Goal: Communication & Community: Answer question/provide support

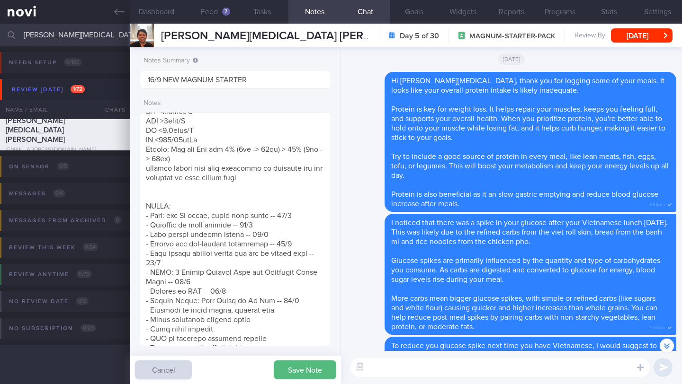
scroll to position [-340, 0]
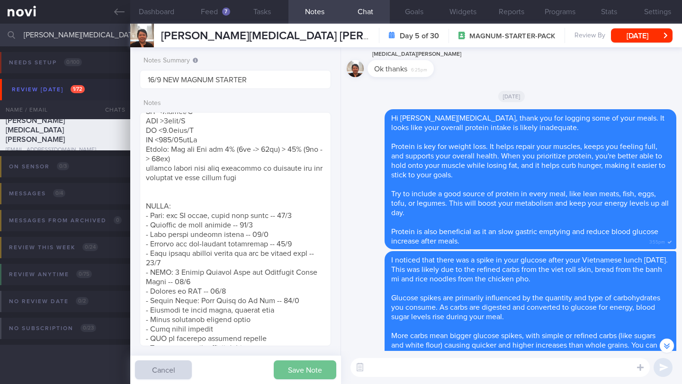
click at [294, 375] on button "Save Note" at bounding box center [305, 370] width 62 height 19
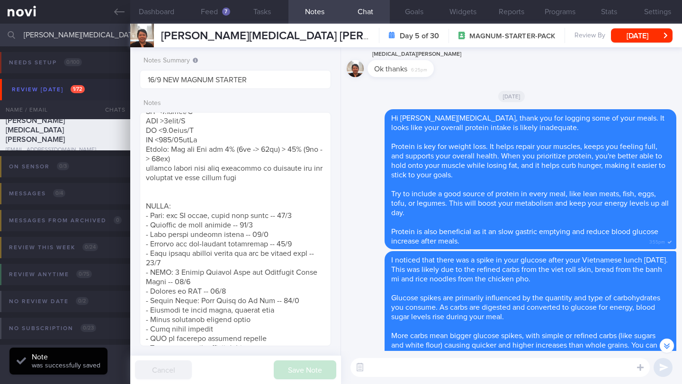
click at [224, 29] on div "[PERSON_NAME][MEDICAL_DATA] [PERSON_NAME] [PERSON_NAME][MEDICAL_DATA] [PERSON_N…" at bounding box center [265, 36] width 208 height 14
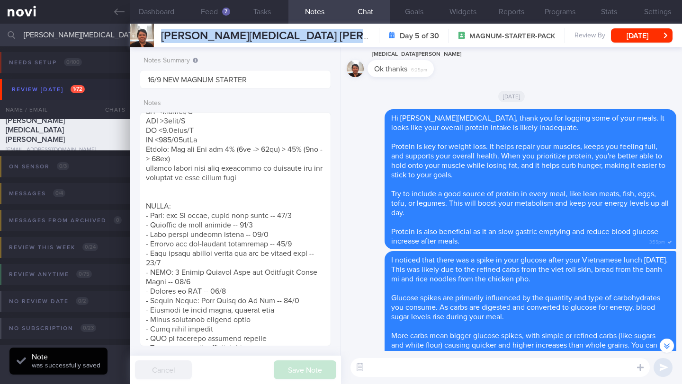
click at [224, 29] on div "[PERSON_NAME][MEDICAL_DATA] [PERSON_NAME] [PERSON_NAME][MEDICAL_DATA] [PERSON_N…" at bounding box center [265, 36] width 208 height 14
copy div "[PERSON_NAME][MEDICAL_DATA] [PERSON_NAME] [PERSON_NAME][MEDICAL_DATA] [PERSON_N…"
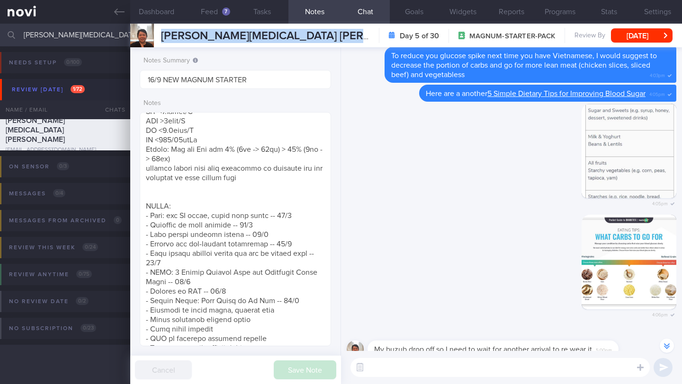
scroll to position [0, 0]
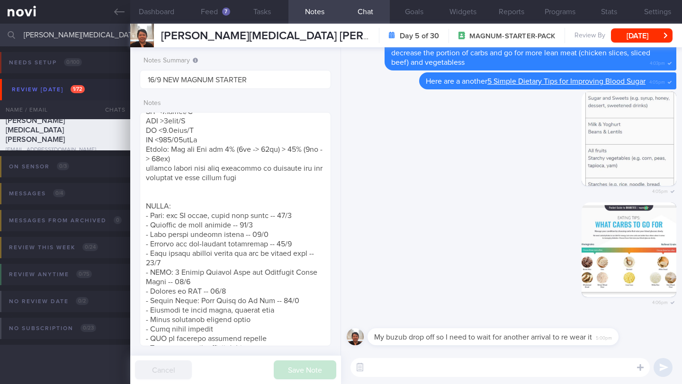
click at [434, 367] on textarea at bounding box center [499, 367] width 299 height 19
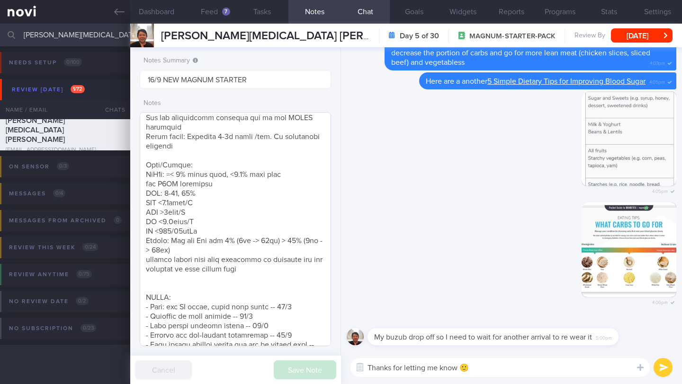
scroll to position [219, 0]
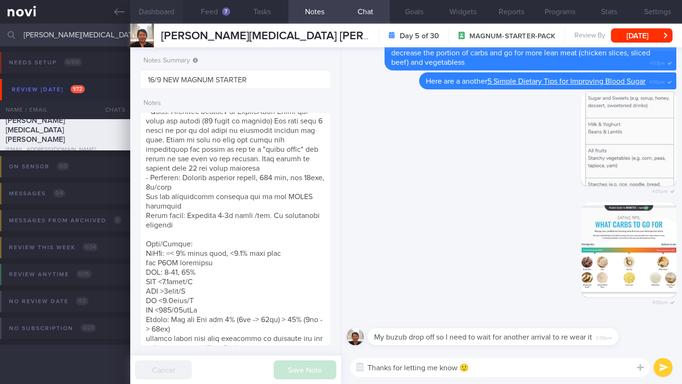
type textarea "Thanks for letting me know 🙂"
click at [153, 15] on button "Dashboard" at bounding box center [156, 12] width 53 height 24
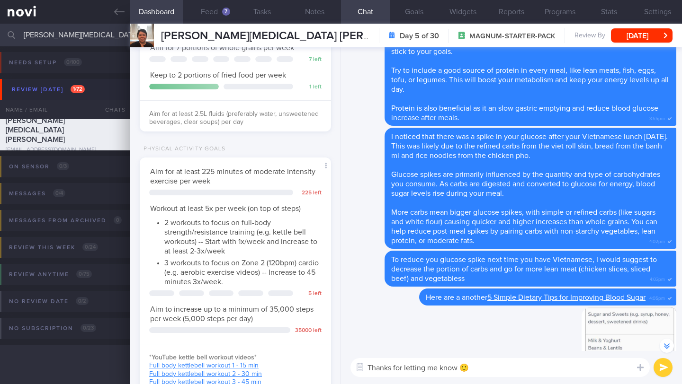
scroll to position [-9, 0]
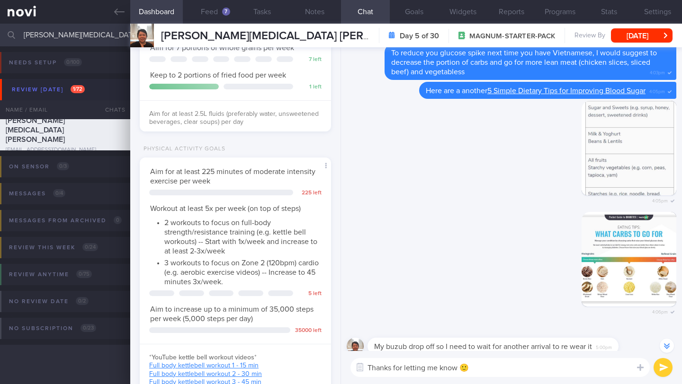
click at [659, 373] on button "submit" at bounding box center [662, 367] width 19 height 19
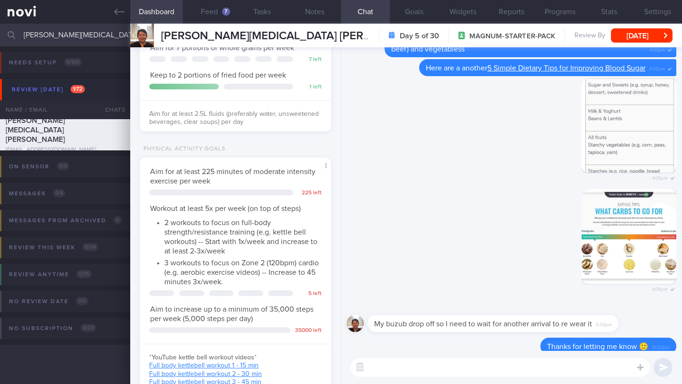
scroll to position [0, 0]
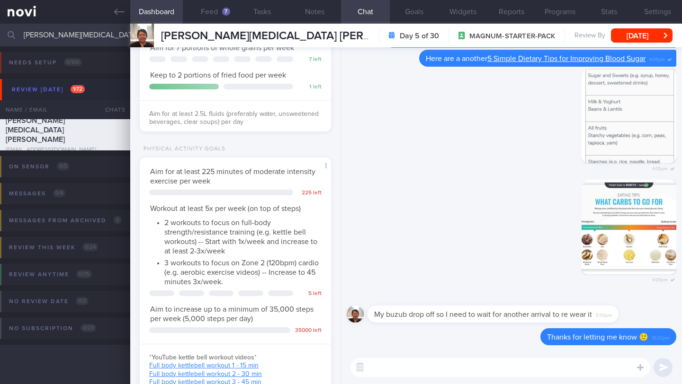
click at [553, 370] on textarea at bounding box center [499, 367] width 299 height 19
type textarea "How is your exercise going?"
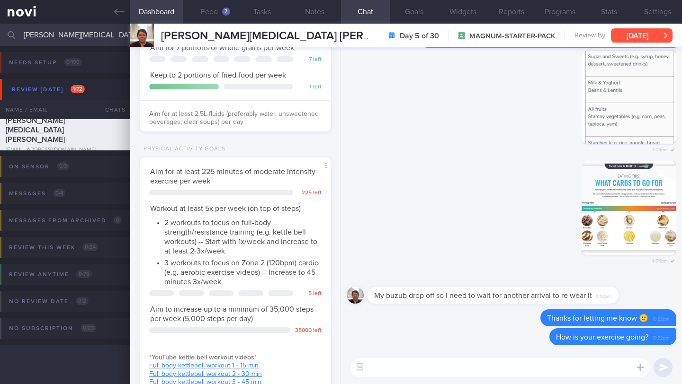
click at [628, 32] on button "[DATE]" at bounding box center [642, 35] width 62 height 14
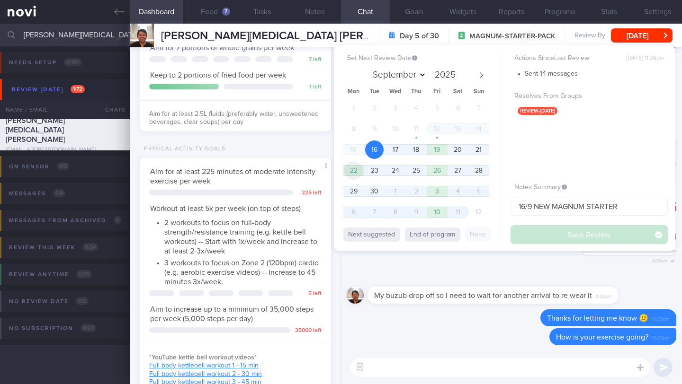
click at [355, 177] on span "22" at bounding box center [353, 170] width 18 height 18
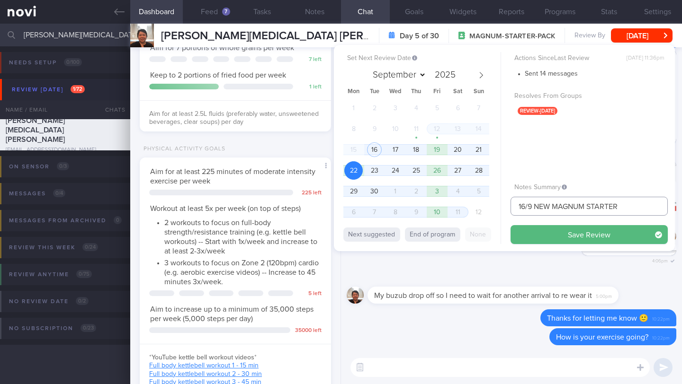
drag, startPoint x: 526, startPoint y: 209, endPoint x: 507, endPoint y: 208, distance: 19.0
click at [507, 208] on div "Set Next Review Date [DATE] September October November [DATE] Mon Tue Wed Thu F…" at bounding box center [504, 148] width 341 height 206
click at [440, 155] on span "19" at bounding box center [437, 150] width 18 height 18
drag, startPoint x: 525, startPoint y: 207, endPoint x: 508, endPoint y: 207, distance: 17.5
click at [508, 207] on div "Set Next Review Date [DATE] September October November [DATE] Mon Tue Wed Thu F…" at bounding box center [504, 148] width 341 height 206
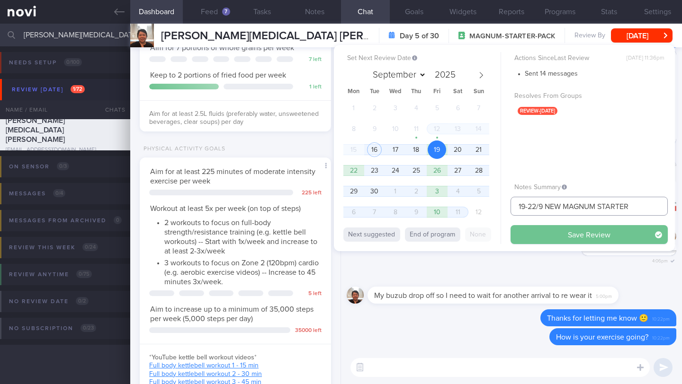
type input "19-22/9 NEW MAGNUM STARTER"
click at [546, 234] on button "Save Review" at bounding box center [588, 234] width 157 height 19
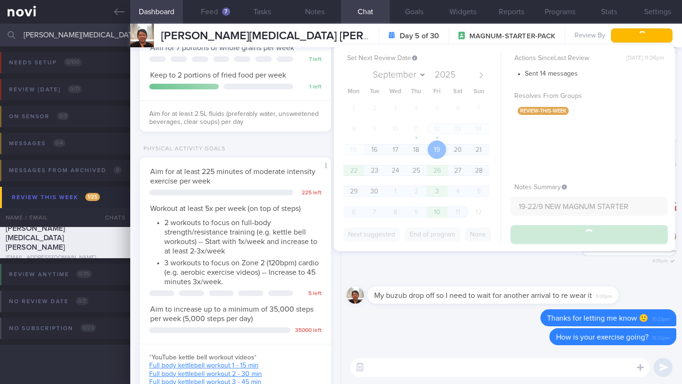
type input "19-22/9 NEW MAGNUM STARTER"
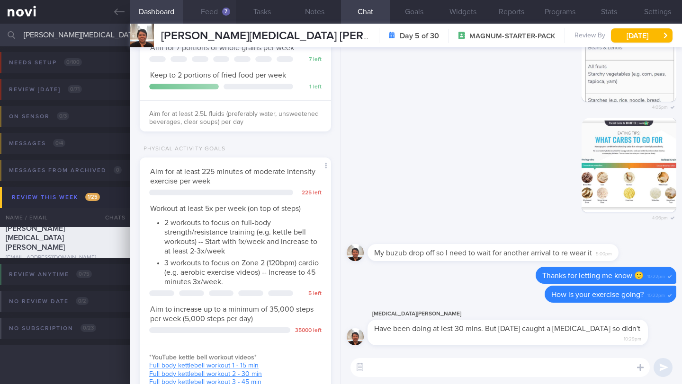
scroll to position [473355, 473285]
click at [65, 38] on input "[PERSON_NAME][MEDICAL_DATA] [PERSON_NAME]" at bounding box center [341, 35] width 682 height 23
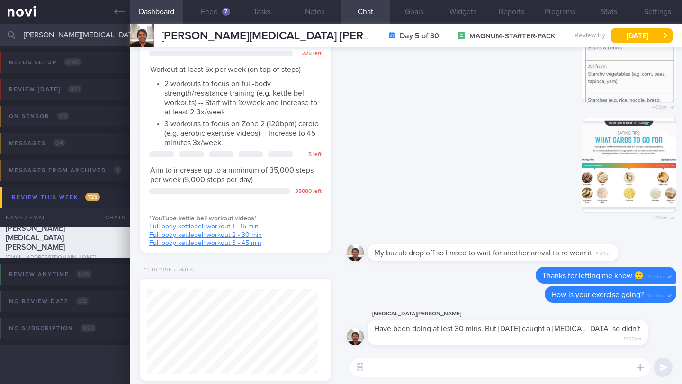
scroll to position [550, 0]
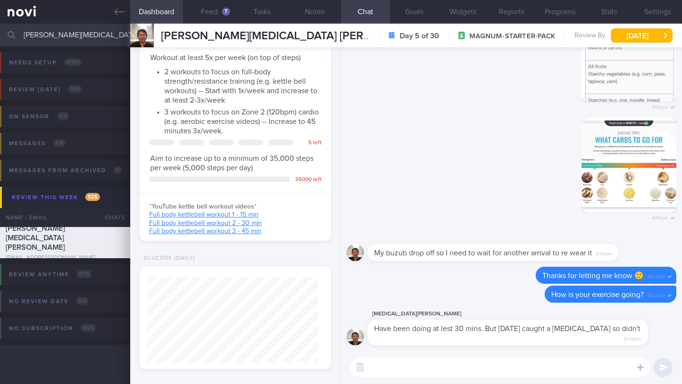
click at [428, 365] on textarea at bounding box center [499, 367] width 299 height 19
type textarea "That's fantastic! Is that 30 min daily? What kind of exercise?"
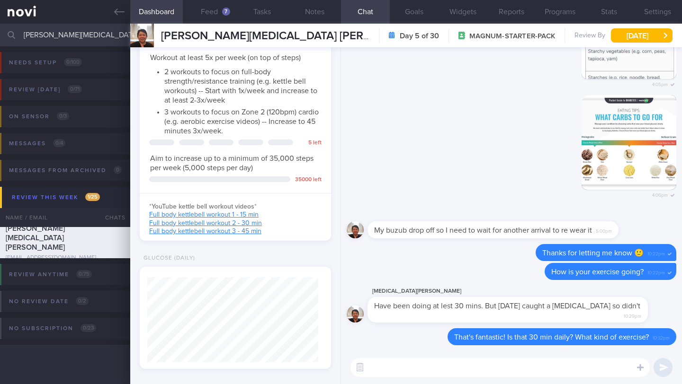
click at [66, 38] on input "[PERSON_NAME][MEDICAL_DATA] [PERSON_NAME]" at bounding box center [341, 35] width 682 height 23
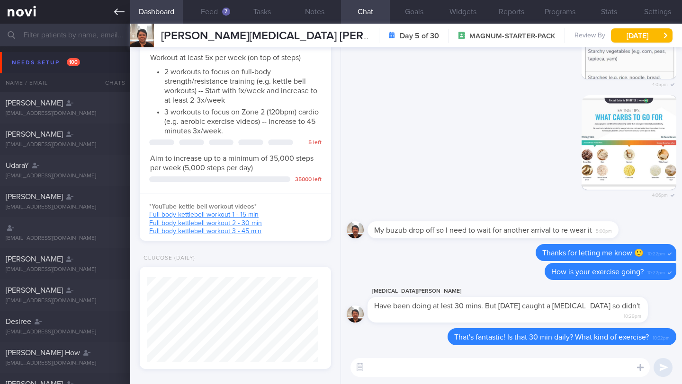
click at [114, 9] on icon at bounding box center [119, 12] width 10 height 10
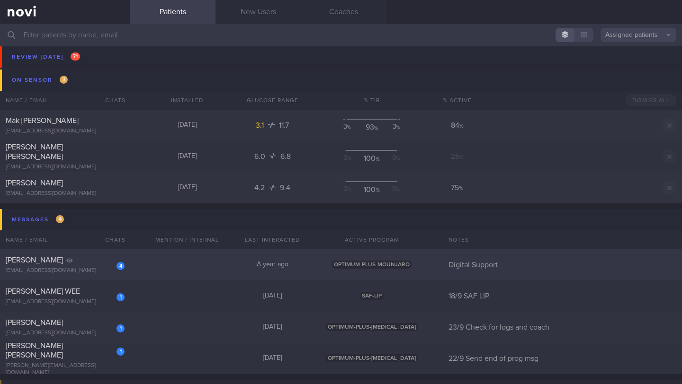
scroll to position [5457, 0]
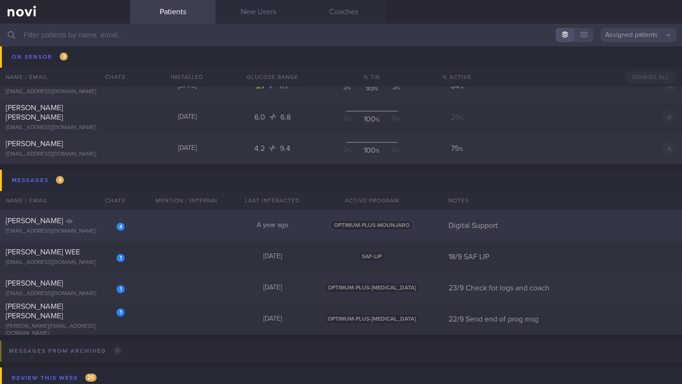
click at [92, 221] on div "[PERSON_NAME]" at bounding box center [64, 220] width 116 height 9
select select "9"
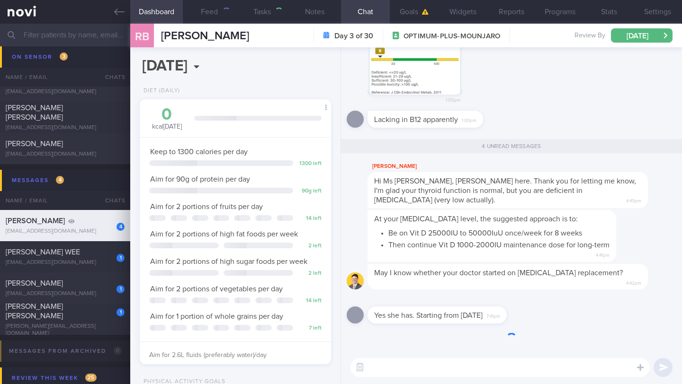
scroll to position [97, 167]
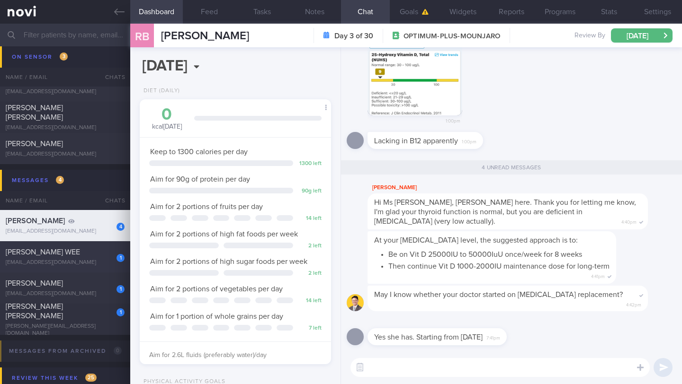
click at [63, 252] on div "[PERSON_NAME] WEE" at bounding box center [64, 252] width 116 height 9
type input "18/9 SAF LIP"
select select "8"
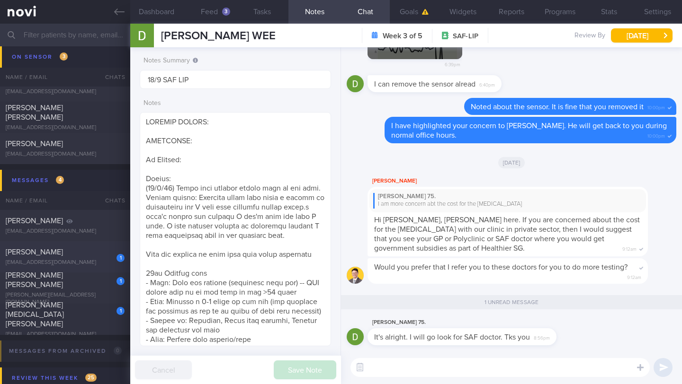
click at [70, 266] on div "[EMAIL_ADDRESS][DOMAIN_NAME]" at bounding box center [65, 262] width 119 height 7
type input "23/9 Check for logs and coach"
type textarea "SUPPORT NEEDED: How to plan a healthy diet. Does not understand about calories …"
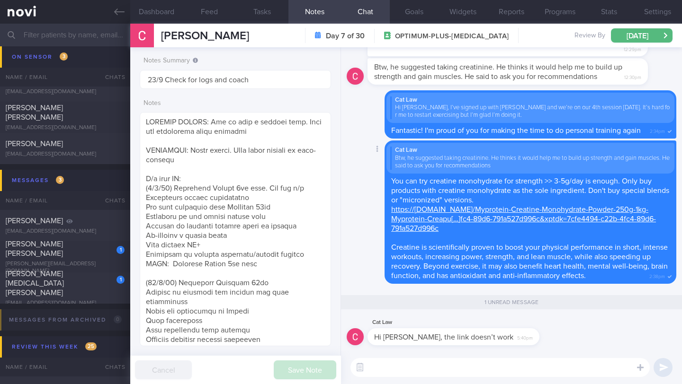
click at [431, 205] on div "Cat Law Btw, he suggested taking creatinine. He thinks it would help me to buil…" at bounding box center [530, 212] width 292 height 143
click at [430, 207] on link "https://[DOMAIN_NAME]/Myprotein-Creatine-Monohydrate-Powder-250g-1kg-Myprotein-…" at bounding box center [523, 219] width 265 height 27
click at [453, 366] on textarea at bounding box center [499, 367] width 299 height 19
drag, startPoint x: 469, startPoint y: 370, endPoint x: 510, endPoint y: 339, distance: 51.3
click at [470, 369] on textarea "My apologies. Here is another link you can try for the same product" at bounding box center [499, 367] width 299 height 19
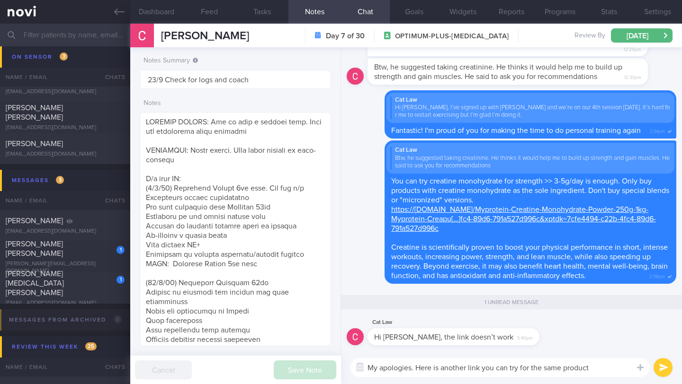
click at [598, 366] on textarea "My apologies. Here is another link you can try for the same product" at bounding box center [499, 367] width 299 height 19
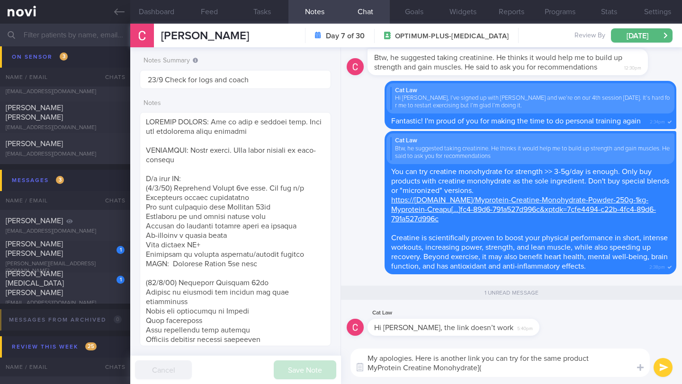
paste textarea "[URL][DOMAIN_NAME]"
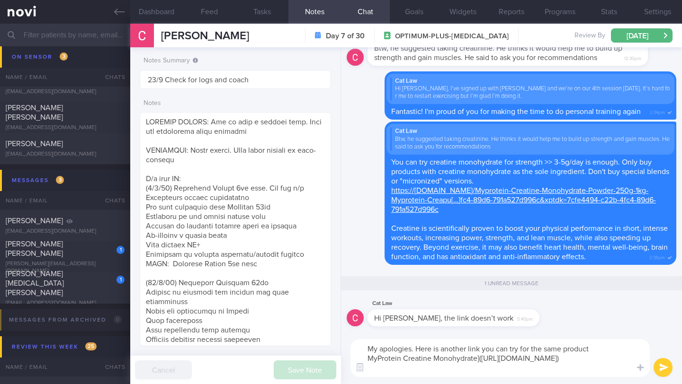
click at [369, 361] on textarea "My apologies. Here is another link you can try for the same product MyProtein C…" at bounding box center [499, 358] width 299 height 38
drag, startPoint x: 406, startPoint y: 358, endPoint x: 477, endPoint y: 358, distance: 71.5
click at [477, 358] on textarea "My apologies. Here is another link you can try for the same product [MyProtein …" at bounding box center [499, 358] width 299 height 38
type textarea "My apologies. Here is another link you can try for the same product [MyProtein …"
click at [661, 370] on button "submit" at bounding box center [662, 367] width 19 height 19
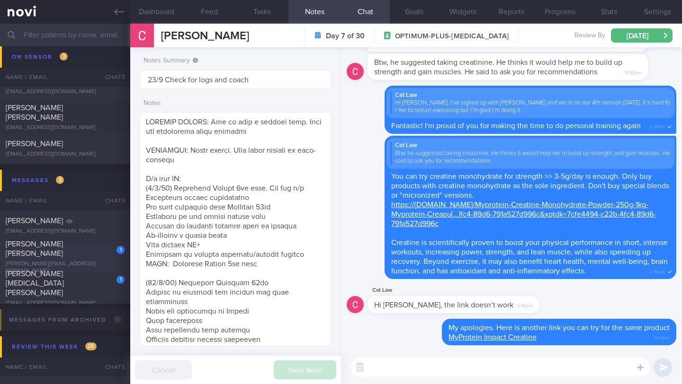
click at [65, 258] on div "1 MUK [PERSON_NAME] ASHLEY [EMAIL_ADDRESS][DOMAIN_NAME]" at bounding box center [65, 258] width 130 height 36
type input "22/9 Send end of prog msg"
type textarea "1300kcal 100g pro (400kcal) 36g fat (325kcal) SUPPORT NEEDED: Clarify nutrition…"
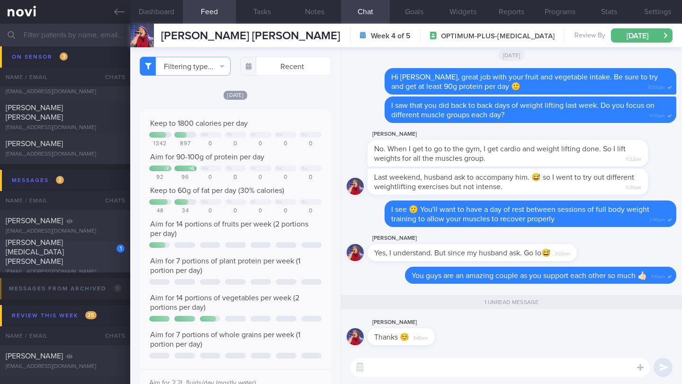
click at [80, 258] on div "[PERSON_NAME][MEDICAL_DATA] [PERSON_NAME]" at bounding box center [64, 252] width 116 height 28
type input "19-22/9 NEW MAGNUM STARTER"
type textarea "Has 2 phones - 1 android + 1 apple iphone + apple watch SUPPORT NEEDED: CHALLEN…"
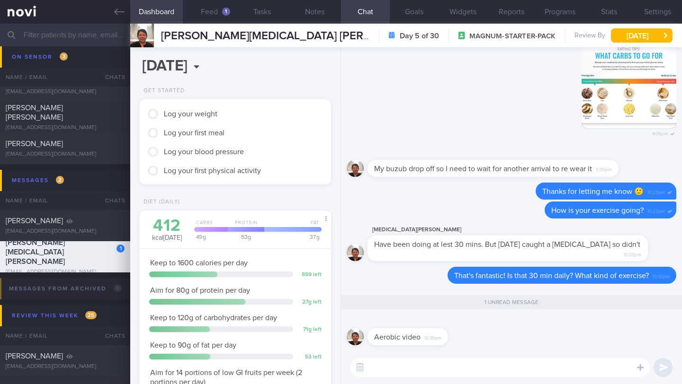
scroll to position [85, 171]
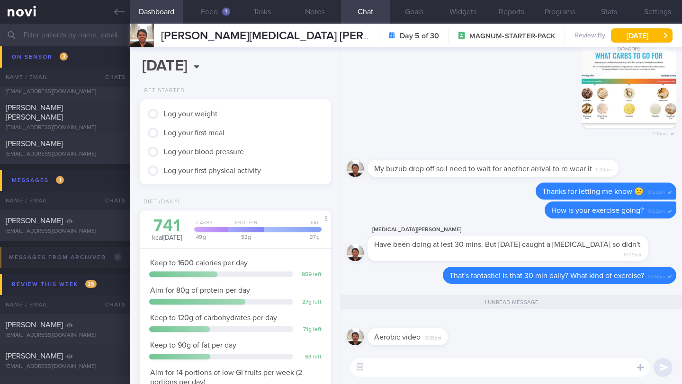
click at [394, 360] on textarea at bounding box center [499, 367] width 299 height 19
type textarea "Got it! try"
click at [311, 14] on button "Notes" at bounding box center [314, 12] width 53 height 24
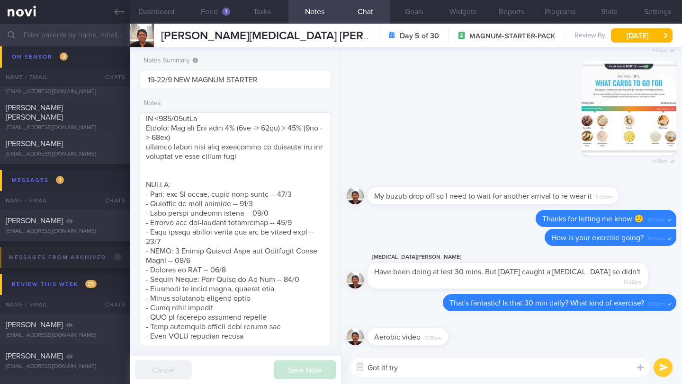
scroll to position [420, 0]
click at [300, 270] on textarea at bounding box center [235, 229] width 191 height 234
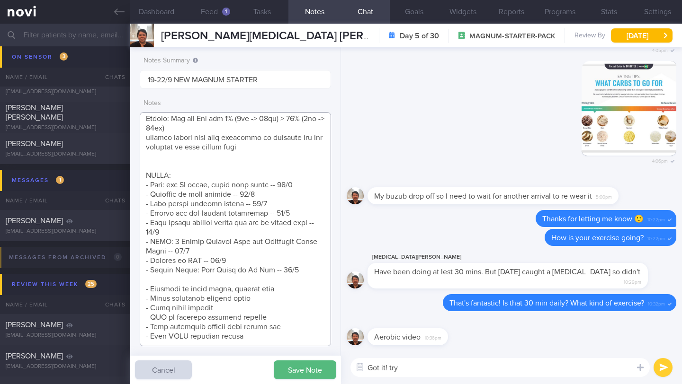
scroll to position [429, 0]
type textarea "Has 2 phones - 1 android + 1 apple iphone + apple watch SUPPORT NEEDED: CHALLEN…"
click at [517, 366] on textarea "Got it! try" at bounding box center [499, 367] width 299 height 19
paste textarea "Aim to incorporate strength training into your routine twice a week. This will …"
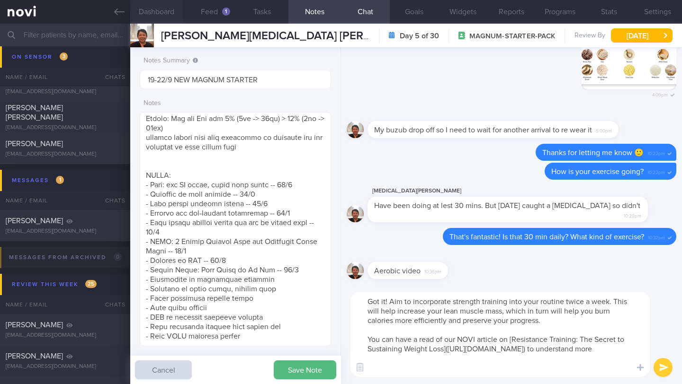
click at [166, 8] on button "Dashboard" at bounding box center [156, 12] width 53 height 24
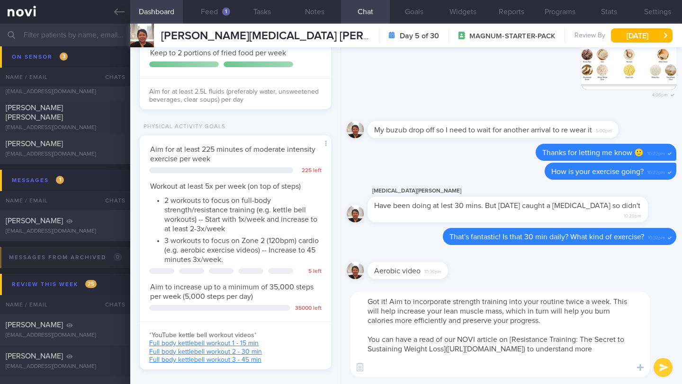
scroll to position [528, 0]
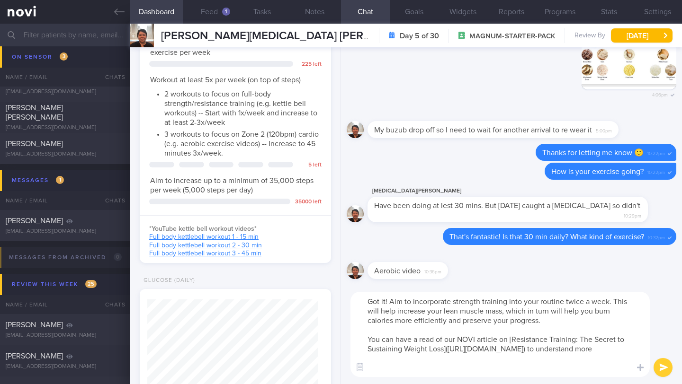
click at [507, 303] on textarea "Got it! Aim to incorporate strength training into your routine twice a week. Th…" at bounding box center [499, 334] width 299 height 85
drag, startPoint x: 489, startPoint y: 362, endPoint x: 368, endPoint y: 339, distance: 122.9
click at [368, 339] on textarea "Got it! Aim to incorporate strength training (e.g. kettlebell workouts) into yo…" at bounding box center [499, 334] width 299 height 85
paste textarea "L ipsum dolo si ametc a ELIT seddoei temp inc ut [Lab Etdo Magnaaliqu Enim Admi…"
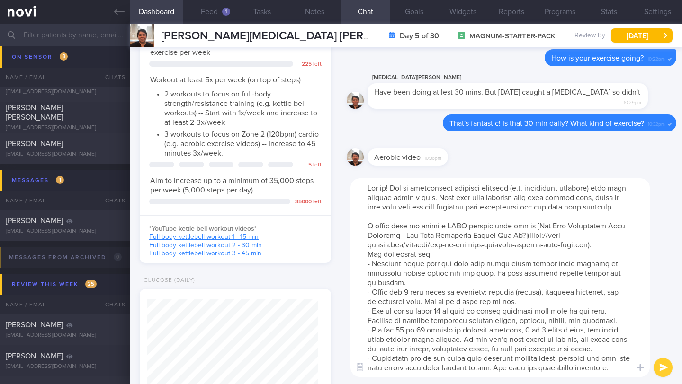
scroll to position [0, 0]
click at [390, 190] on textarea at bounding box center [499, 277] width 299 height 199
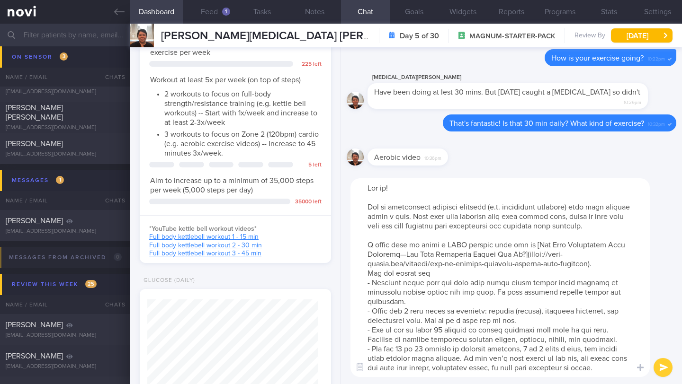
click at [392, 248] on textarea at bounding box center [499, 277] width 299 height 199
type textarea "Lor ip! Dol si ametconsect adipisci elitsedd (e.t. incididunt utlabore) etdo ma…"
click at [667, 366] on button "submit" at bounding box center [662, 367] width 19 height 19
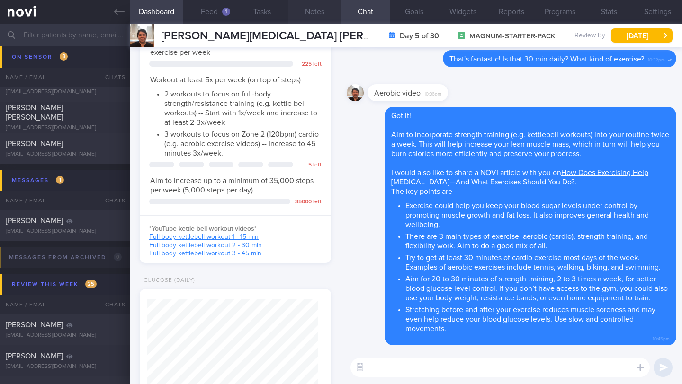
click at [313, 9] on button "Notes" at bounding box center [314, 12] width 53 height 24
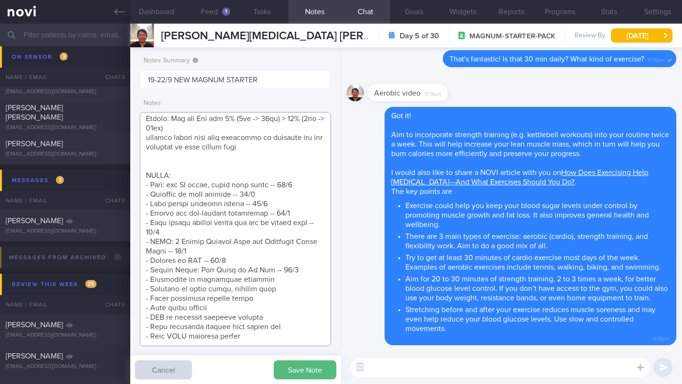
click at [266, 272] on textarea at bounding box center [235, 229] width 191 height 234
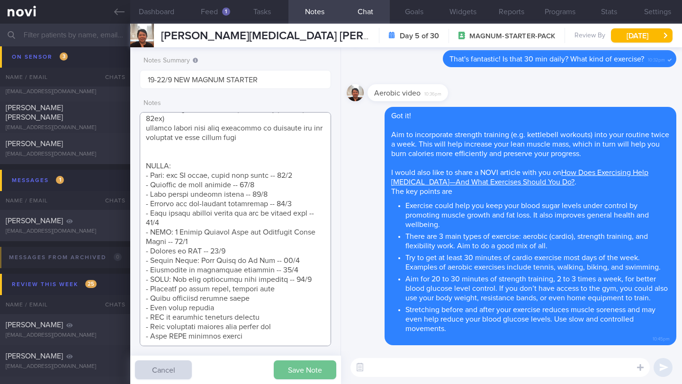
type textarea "Has 2 phones - 1 android + 1 apple iphone + apple watch SUPPORT NEEDED: CHALLEN…"
click at [291, 372] on button "Save Note" at bounding box center [305, 370] width 62 height 19
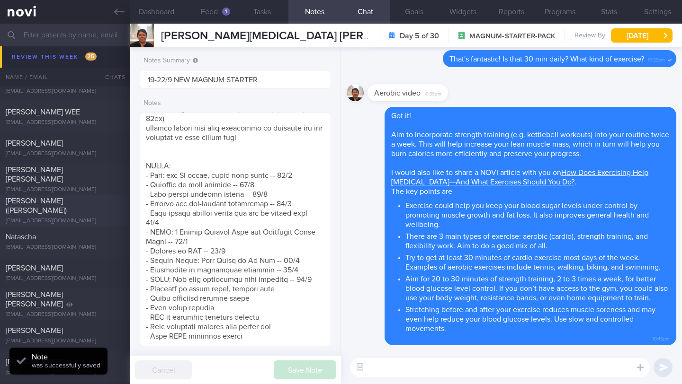
scroll to position [6192, 0]
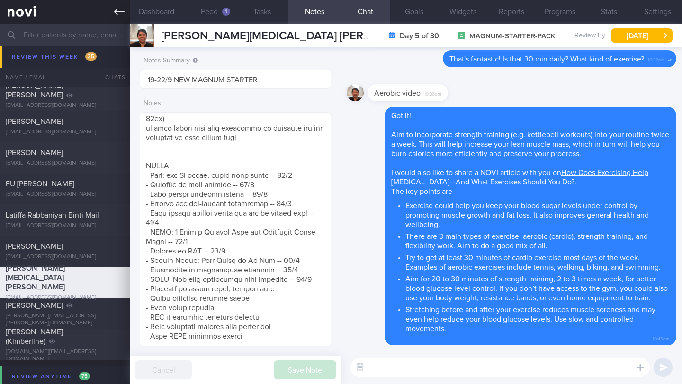
click at [124, 10] on icon at bounding box center [119, 12] width 10 height 10
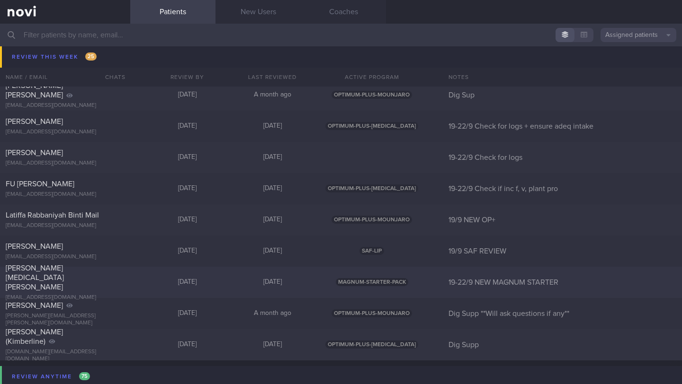
click at [62, 277] on div "[PERSON_NAME][MEDICAL_DATA] [PERSON_NAME]" at bounding box center [64, 278] width 116 height 28
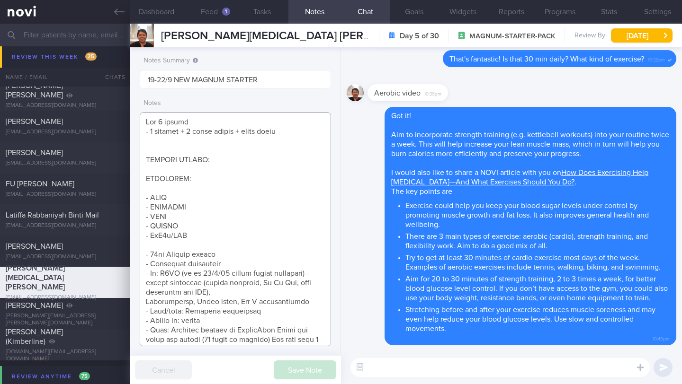
click at [196, 207] on textarea at bounding box center [235, 229] width 191 height 234
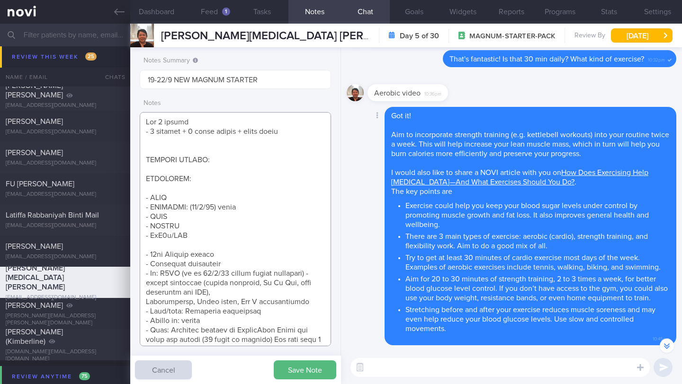
scroll to position [-172, 0]
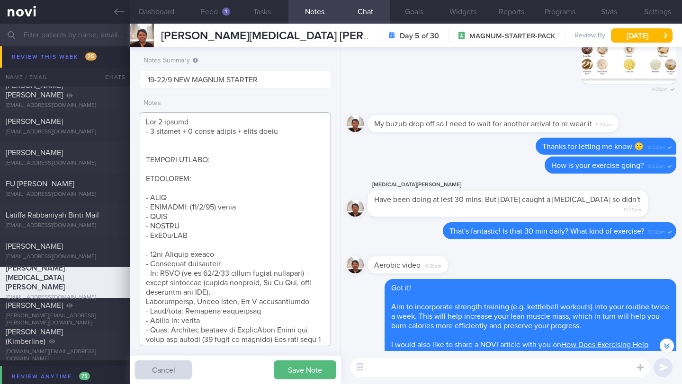
drag, startPoint x: 221, startPoint y: 206, endPoint x: 264, endPoint y: 207, distance: 43.1
click at [264, 207] on textarea at bounding box center [235, 229] width 191 height 234
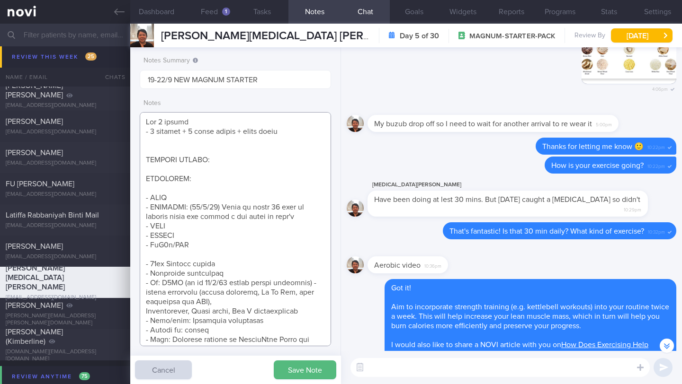
type textarea "Has 2 phones - 1 android + 1 apple iphone + apple watch SUPPORT NEEDED: CHALLEN…"
click at [451, 363] on textarea at bounding box center [499, 367] width 299 height 19
type textarea "Hope you get well soon!"
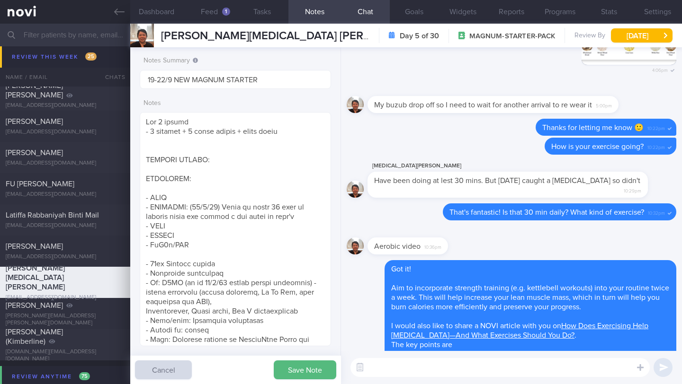
scroll to position [0, 0]
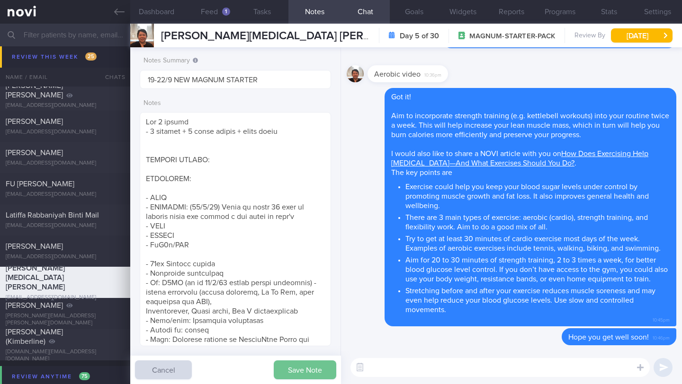
click at [305, 367] on button "Save Note" at bounding box center [305, 370] width 62 height 19
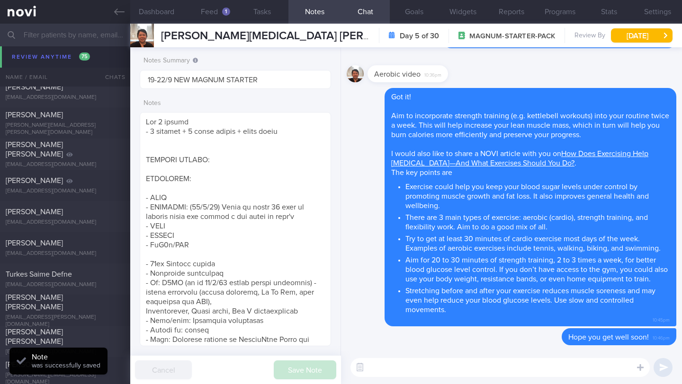
scroll to position [6534, 0]
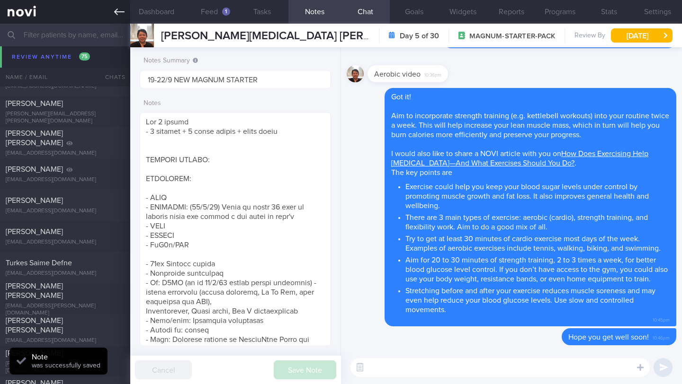
click at [115, 19] on link at bounding box center [65, 12] width 130 height 24
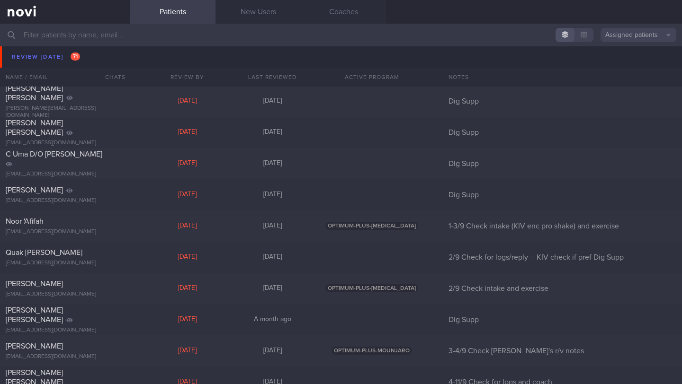
scroll to position [3607, 0]
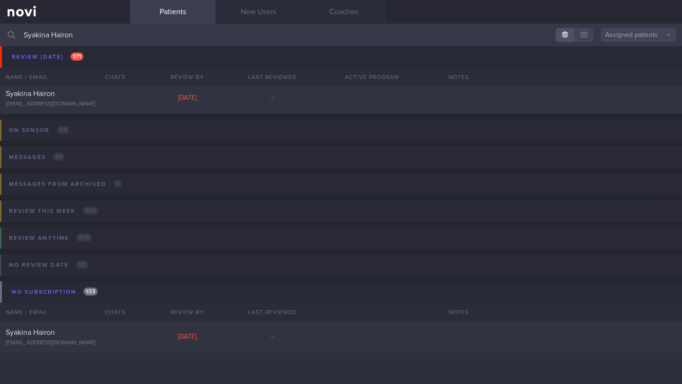
scroll to position [87, 0]
type input "Syakina Hairon"
click at [90, 339] on div "Syakina Hairon [EMAIL_ADDRESS][DOMAIN_NAME]" at bounding box center [65, 337] width 130 height 19
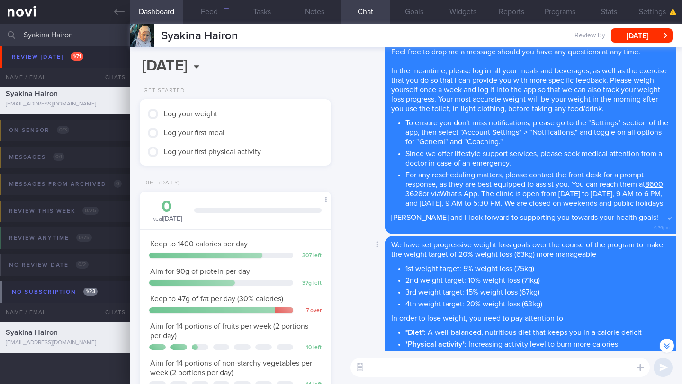
scroll to position [-541, 0]
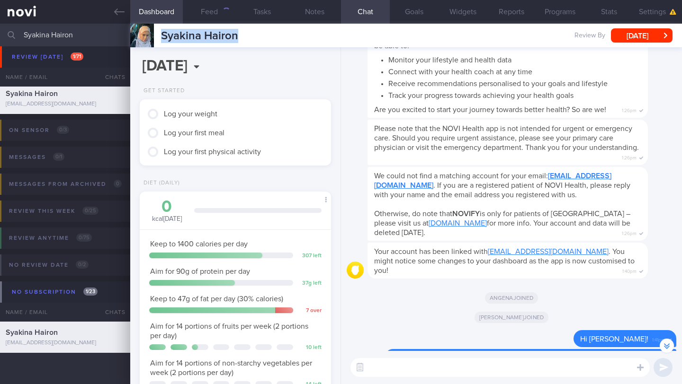
drag, startPoint x: 242, startPoint y: 37, endPoint x: 148, endPoint y: 37, distance: 94.2
click at [148, 37] on div "Syakina Hairon Syakina Hairon [EMAIL_ADDRESS][DOMAIN_NAME] Review By [DATE] Set…" at bounding box center [406, 36] width 552 height 24
copy div "Syakina Hairon"
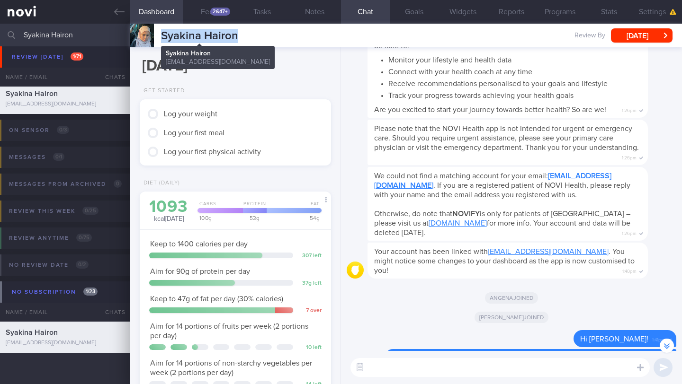
copy div "Syakina Hairon"
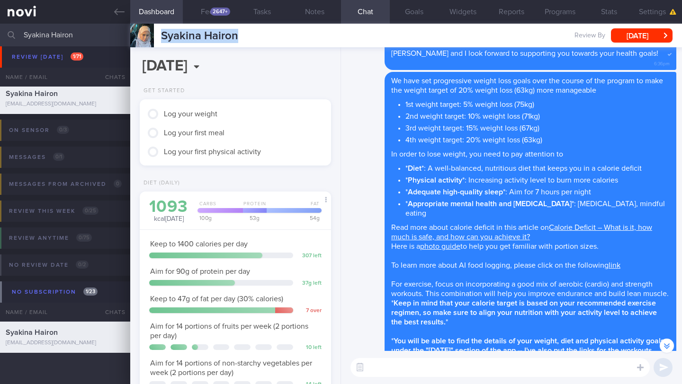
scroll to position [0, 0]
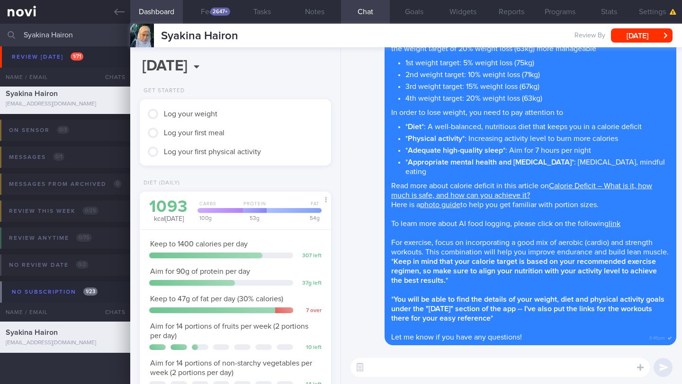
click at [468, 367] on textarea at bounding box center [499, 367] width 299 height 19
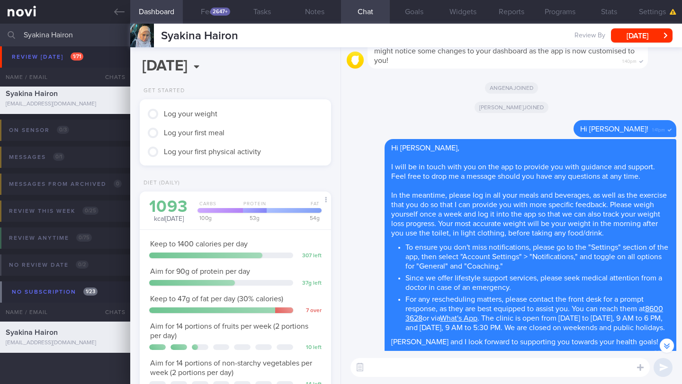
scroll to position [-361, 0]
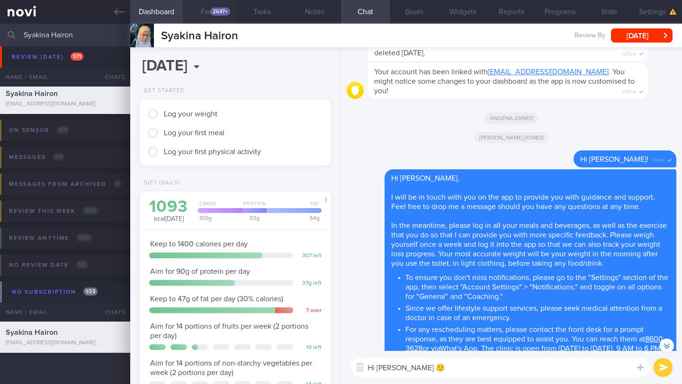
type textarea "Hi [PERSON_NAME] 🙂"
click at [204, 10] on button "Feed 2647+" at bounding box center [209, 12] width 53 height 24
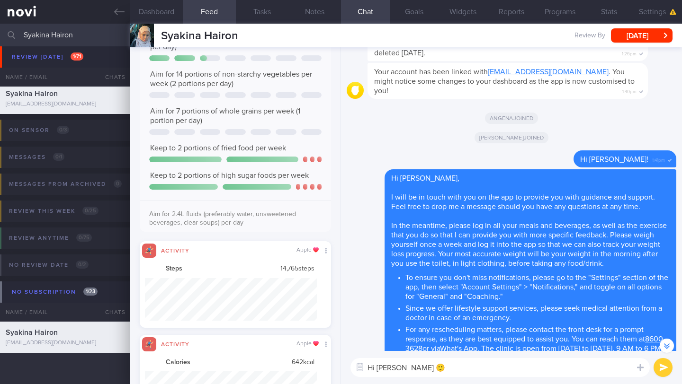
scroll to position [187, 0]
click at [175, 31] on span "Syakina Hairon" at bounding box center [199, 35] width 77 height 11
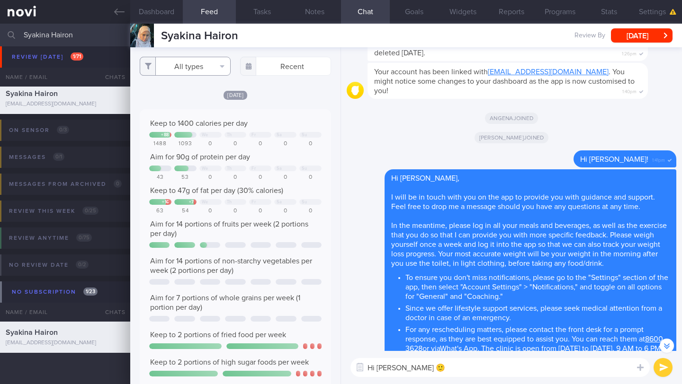
click at [192, 67] on button "All types" at bounding box center [185, 66] width 91 height 19
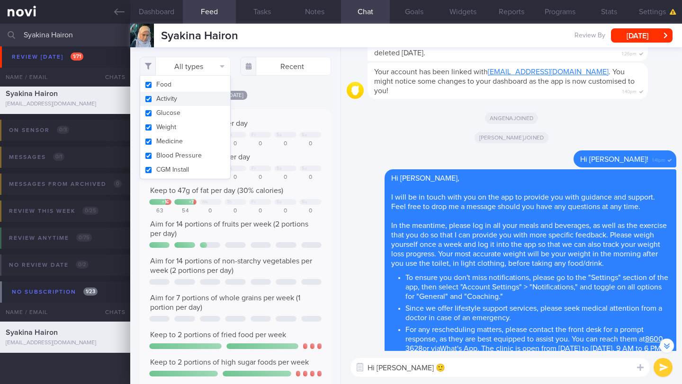
click at [180, 99] on button "Activity" at bounding box center [185, 99] width 90 height 14
checkbox input "false"
click at [298, 116] on div "[DATE] Keep to 1400 calories per day + 88 We Th Fr Sa Su 1488 1093 0 0 0 0 0 Ai…" at bounding box center [235, 380] width 191 height 580
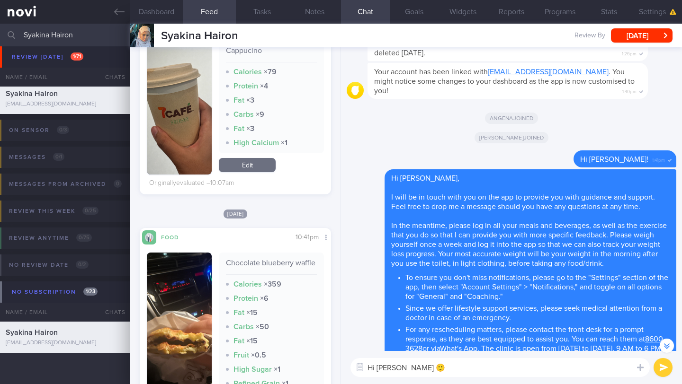
click at [180, 281] on img "button" at bounding box center [179, 334] width 65 height 163
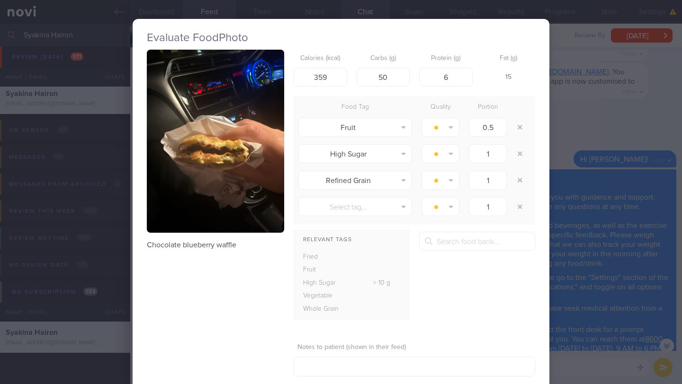
click at [573, 121] on div "Evaluate Food Photo Chocolate blueberry waffle Calories (kcal) 359 Carbs (g) 50…" at bounding box center [341, 192] width 682 height 384
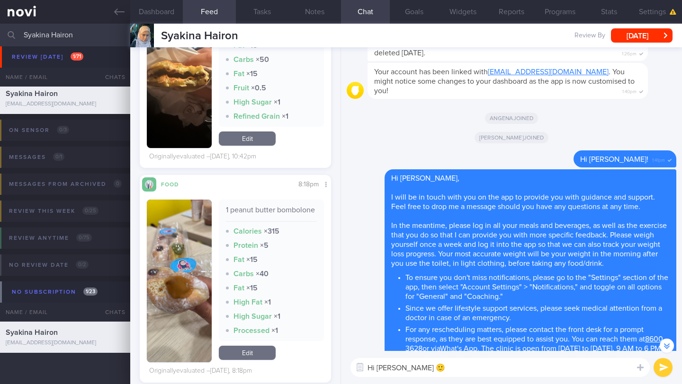
click at [179, 259] on button "button" at bounding box center [179, 281] width 65 height 163
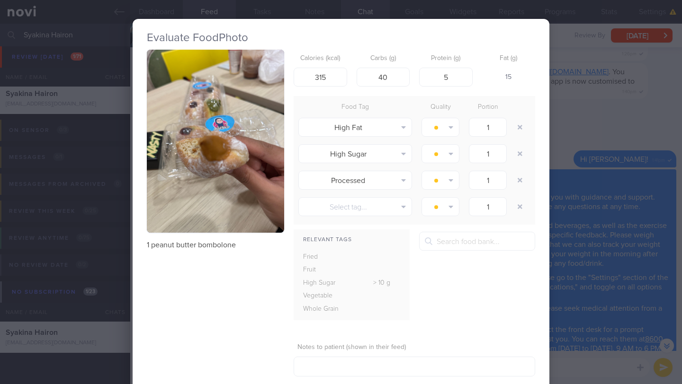
click at [214, 175] on button "button" at bounding box center [215, 141] width 137 height 183
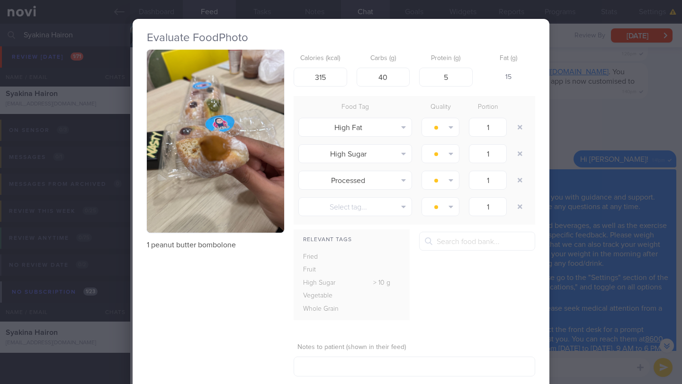
click at [581, 99] on div "Evaluate Food Photo 1 peanut butter bombolone Calories (kcal) 315 Carbs (g) 40 …" at bounding box center [341, 192] width 682 height 384
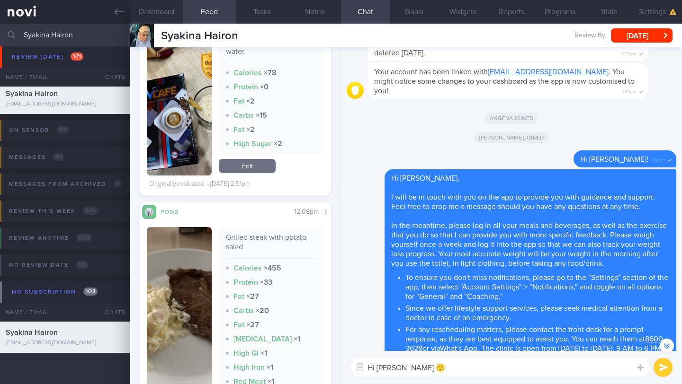
scroll to position [3810, 0]
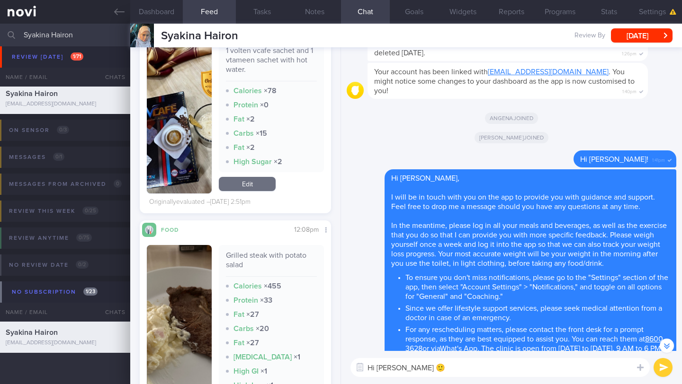
click at [188, 171] on img "button" at bounding box center [179, 116] width 65 height 153
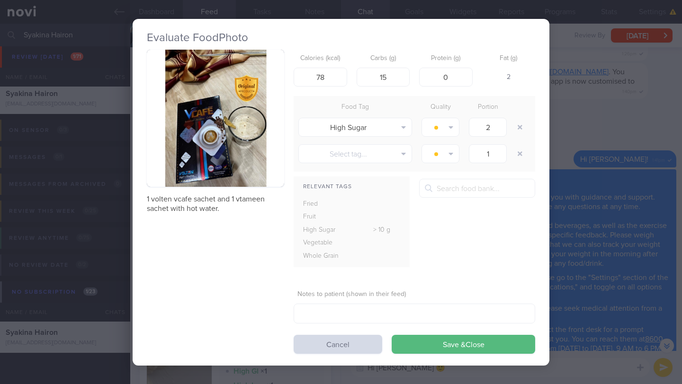
click at [207, 159] on button "button" at bounding box center [215, 118] width 137 height 137
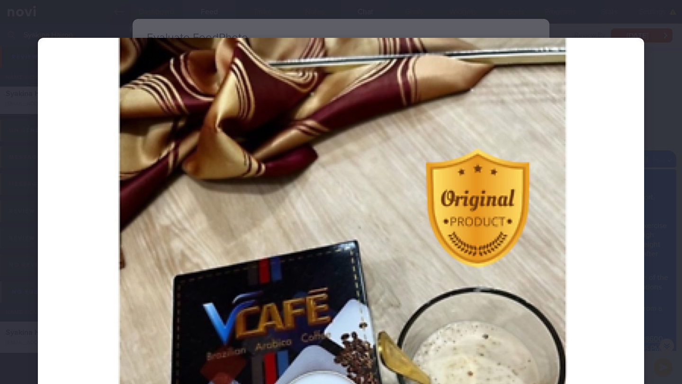
scroll to position [203, 0]
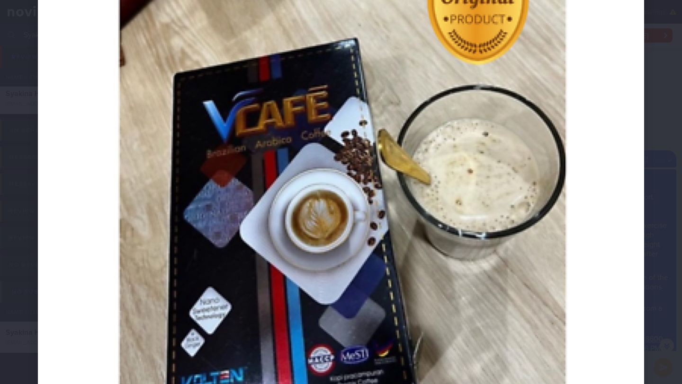
click at [653, 210] on div at bounding box center [341, 138] width 682 height 682
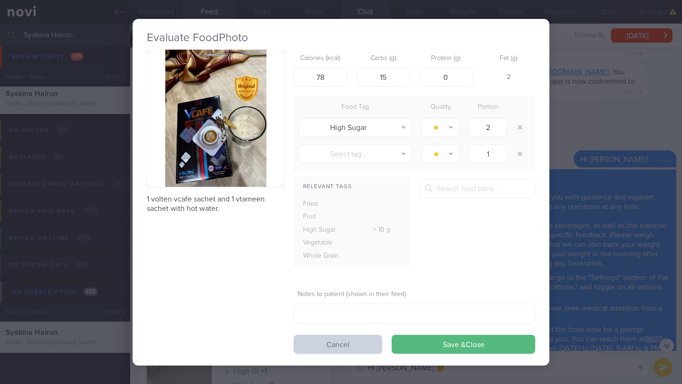
click at [310, 340] on button "Cancel" at bounding box center [338, 344] width 89 height 19
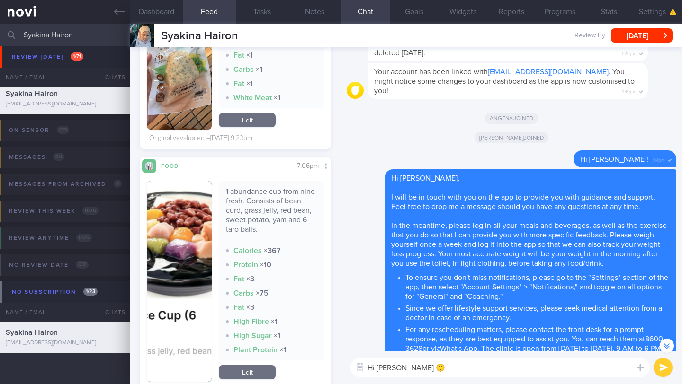
scroll to position [4732, 0]
click at [447, 367] on textarea "Hi [PERSON_NAME] 🙂" at bounding box center [499, 367] width 299 height 19
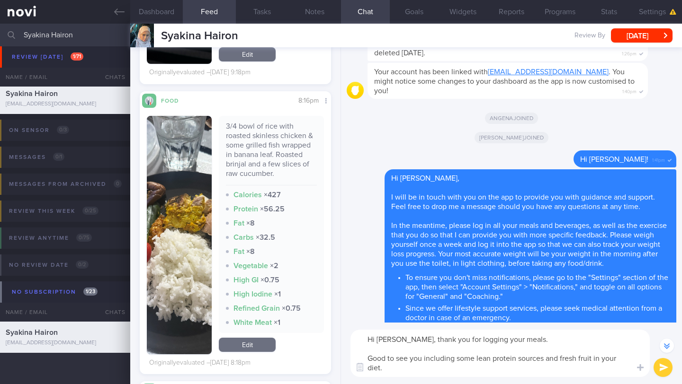
scroll to position [6144, 0]
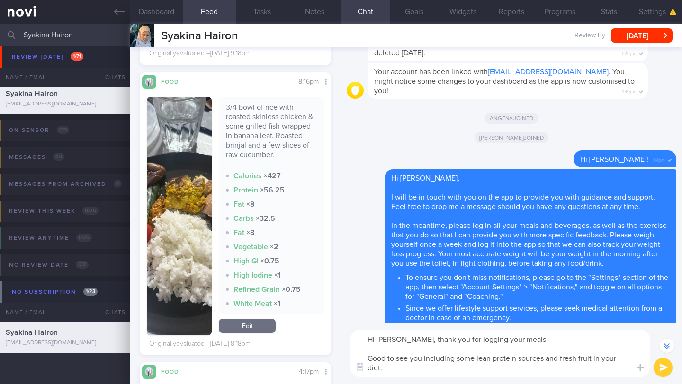
click at [193, 198] on button "button" at bounding box center [179, 216] width 65 height 239
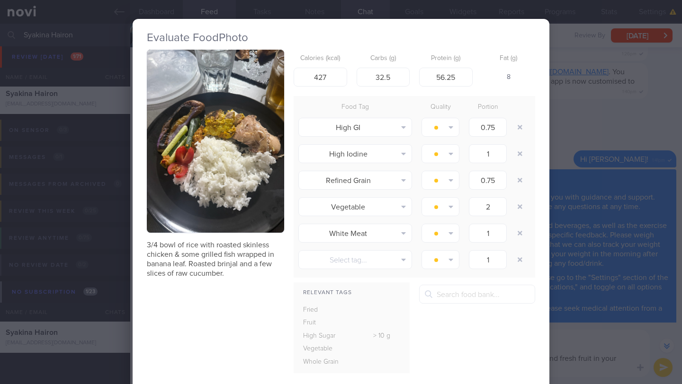
click at [580, 298] on div "Evaluate Food Photo 3/4 bowl of rice with roasted skinless chicken & some grill…" at bounding box center [341, 192] width 682 height 384
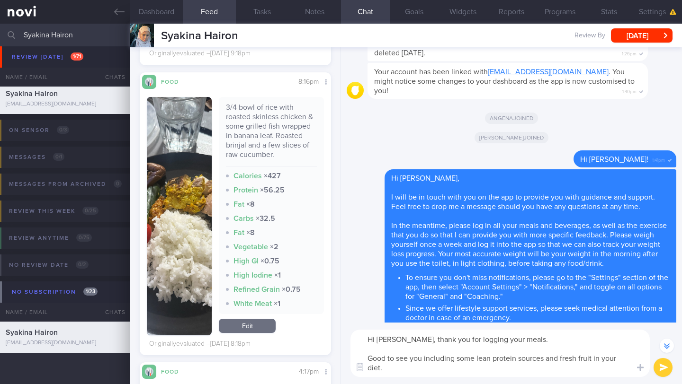
click at [463, 333] on textarea "Hi [PERSON_NAME], thank you for logging your meals. Good to see you including s…" at bounding box center [499, 353] width 299 height 47
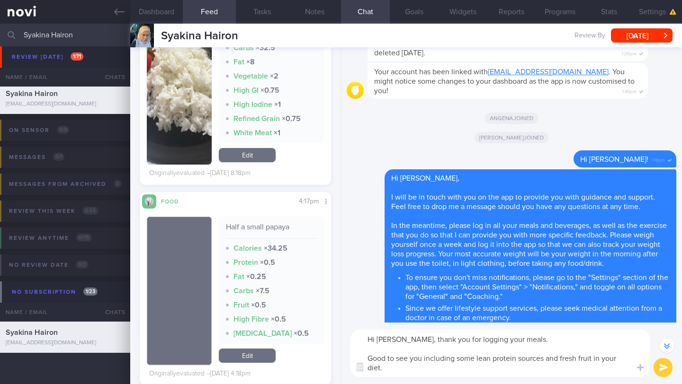
scroll to position [6008, 0]
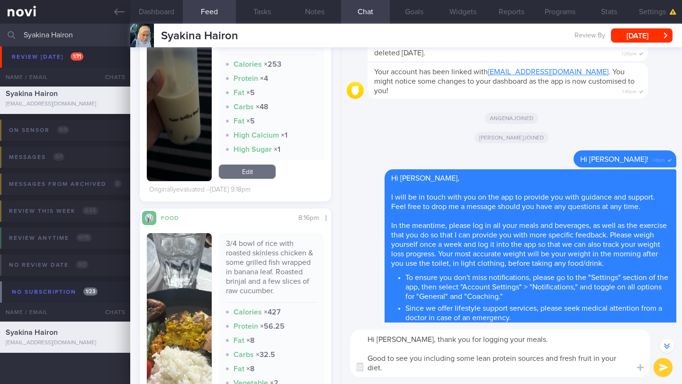
click at [544, 360] on textarea "Hi [PERSON_NAME], thank you for logging your meals. Good to see you including s…" at bounding box center [499, 353] width 299 height 47
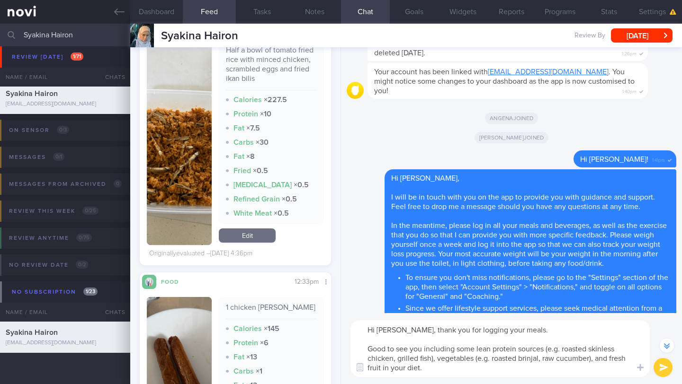
scroll to position [5266, 0]
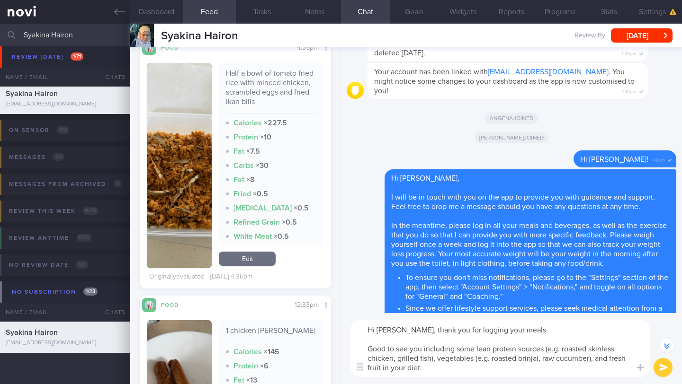
click at [430, 358] on textarea "Hi [PERSON_NAME], thank you for logging your meals. Good to see you including s…" at bounding box center [499, 349] width 299 height 57
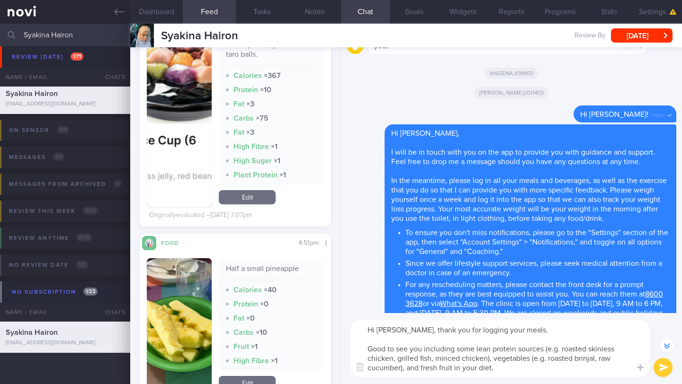
scroll to position [4873, 0]
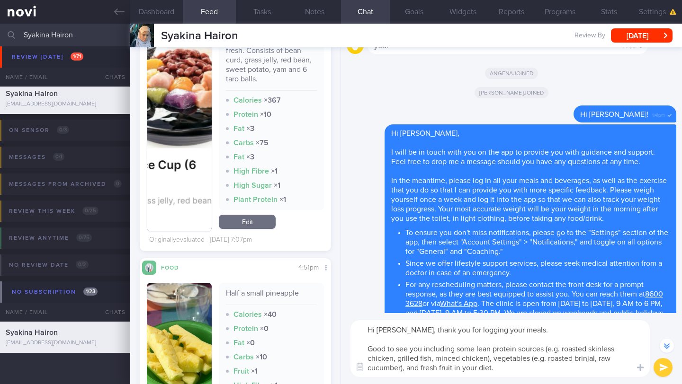
click at [453, 368] on textarea "Hi [PERSON_NAME], thank you for logging your meals. Good to see you including s…" at bounding box center [499, 349] width 299 height 57
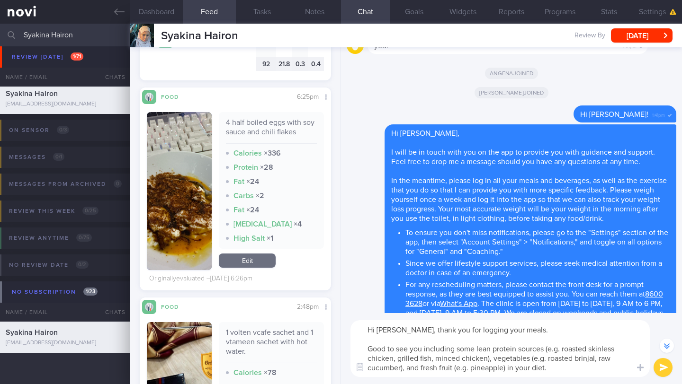
scroll to position [3533, 0]
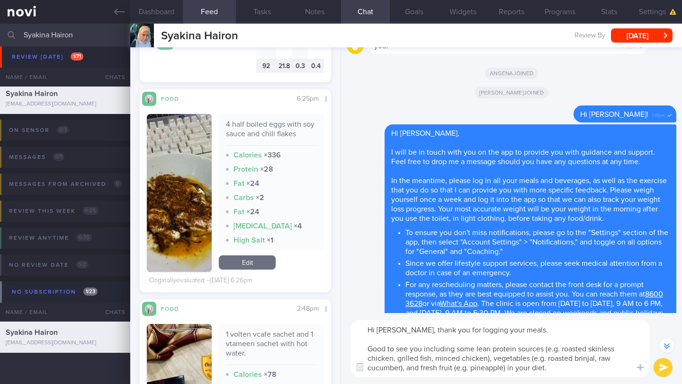
click at [487, 360] on textarea "Hi [PERSON_NAME], thank you for logging your meals. Good to see you including s…" at bounding box center [499, 349] width 299 height 57
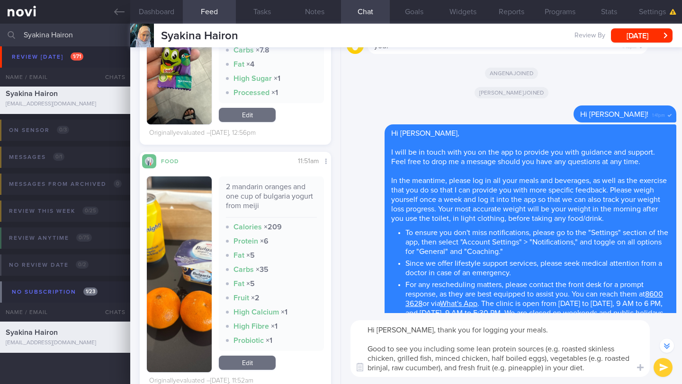
scroll to position [473355, 473285]
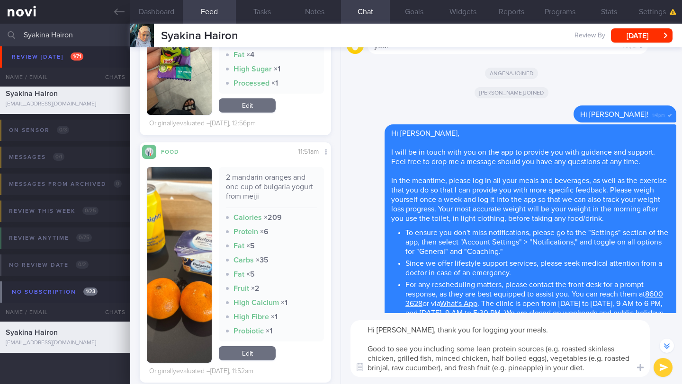
click at [530, 333] on textarea "Hi [PERSON_NAME], thank you for logging your meals. Good to see you including s…" at bounding box center [499, 349] width 299 height 57
type textarea "Hi [PERSON_NAME], thank you for logging your meals 🙂 Good to see you including …"
